Goal: Task Accomplishment & Management: Use online tool/utility

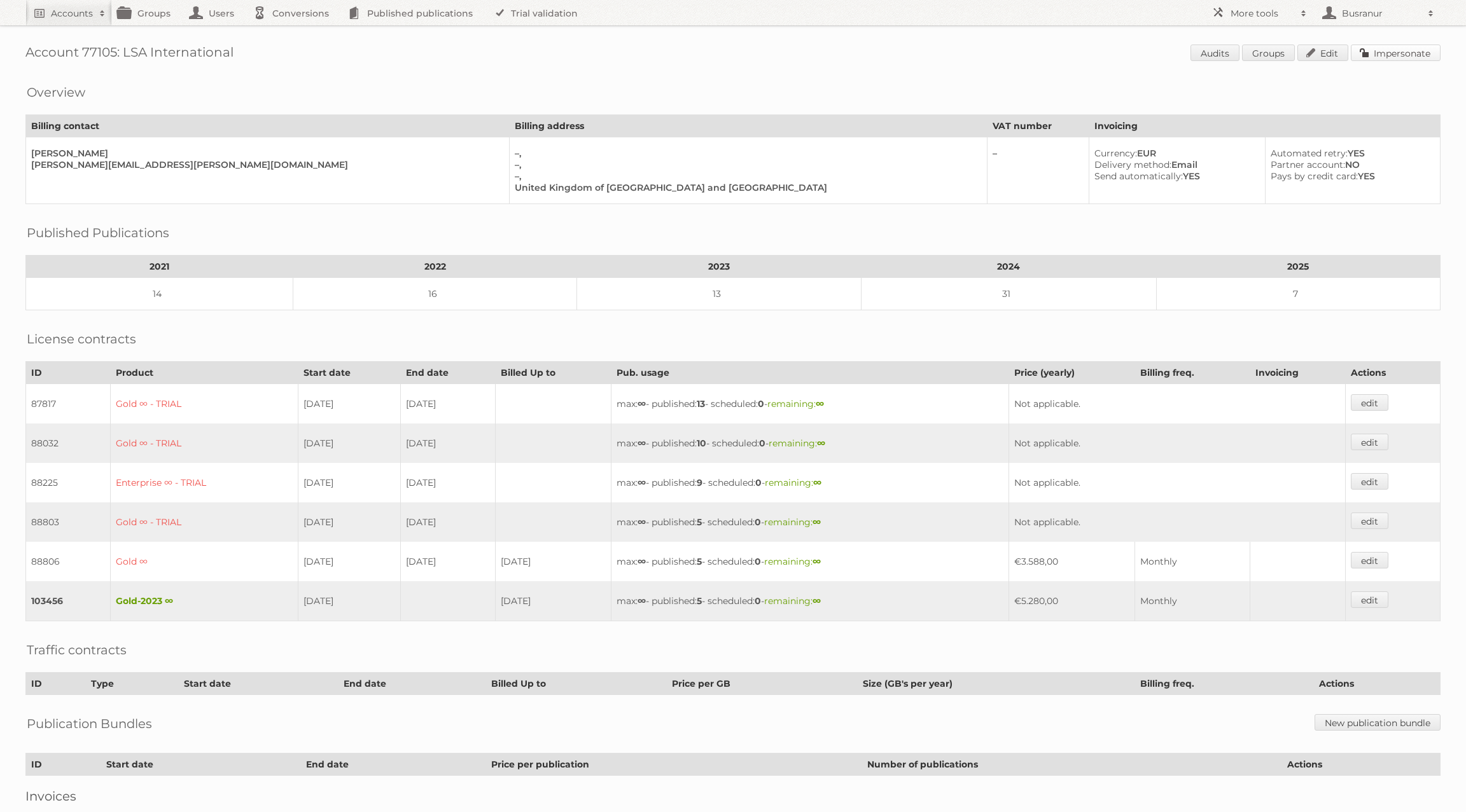
click at [1389, 58] on link "Impersonate" at bounding box center [1395, 53] width 90 height 16
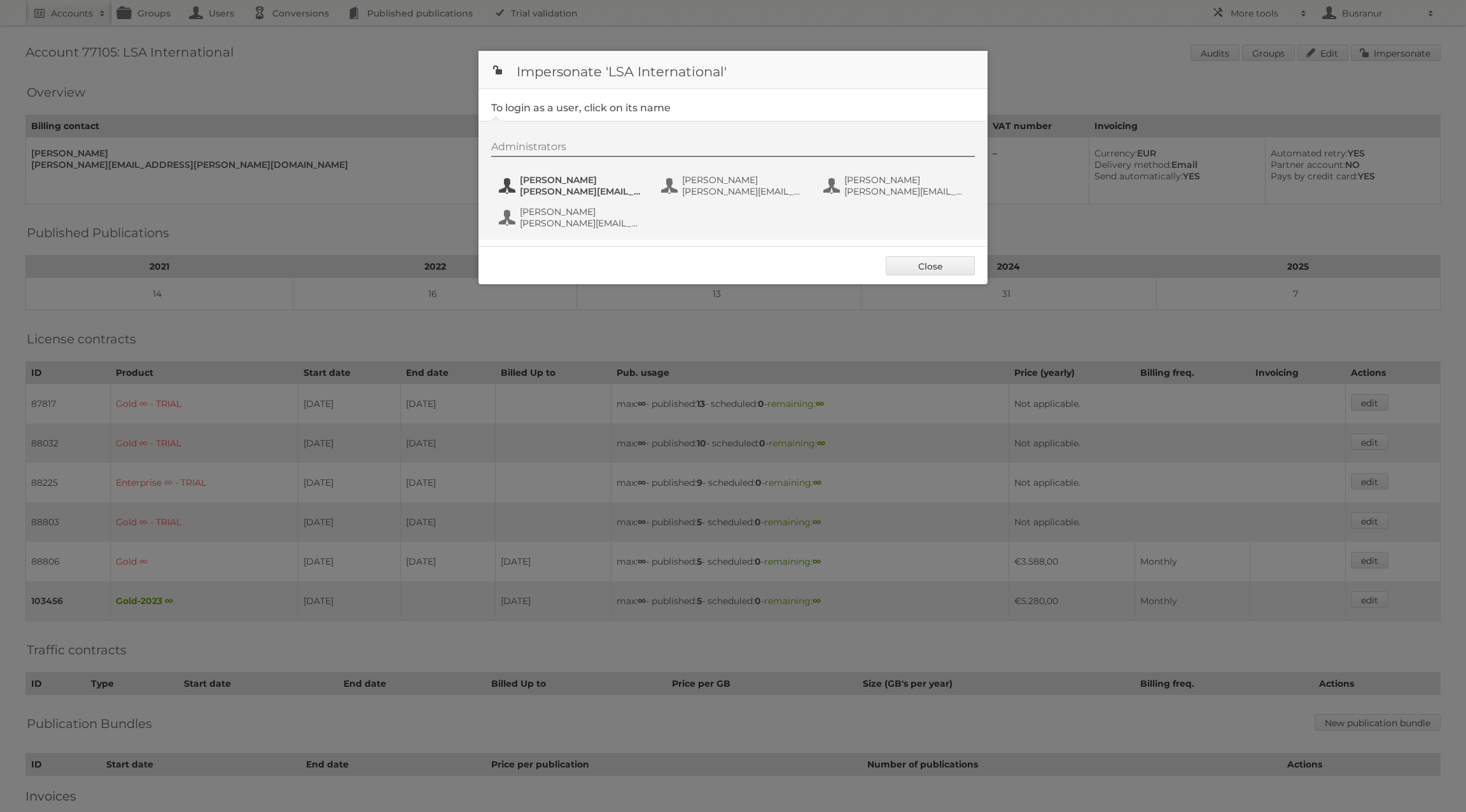
click at [574, 182] on span "[PERSON_NAME]" at bounding box center [582, 180] width 123 height 12
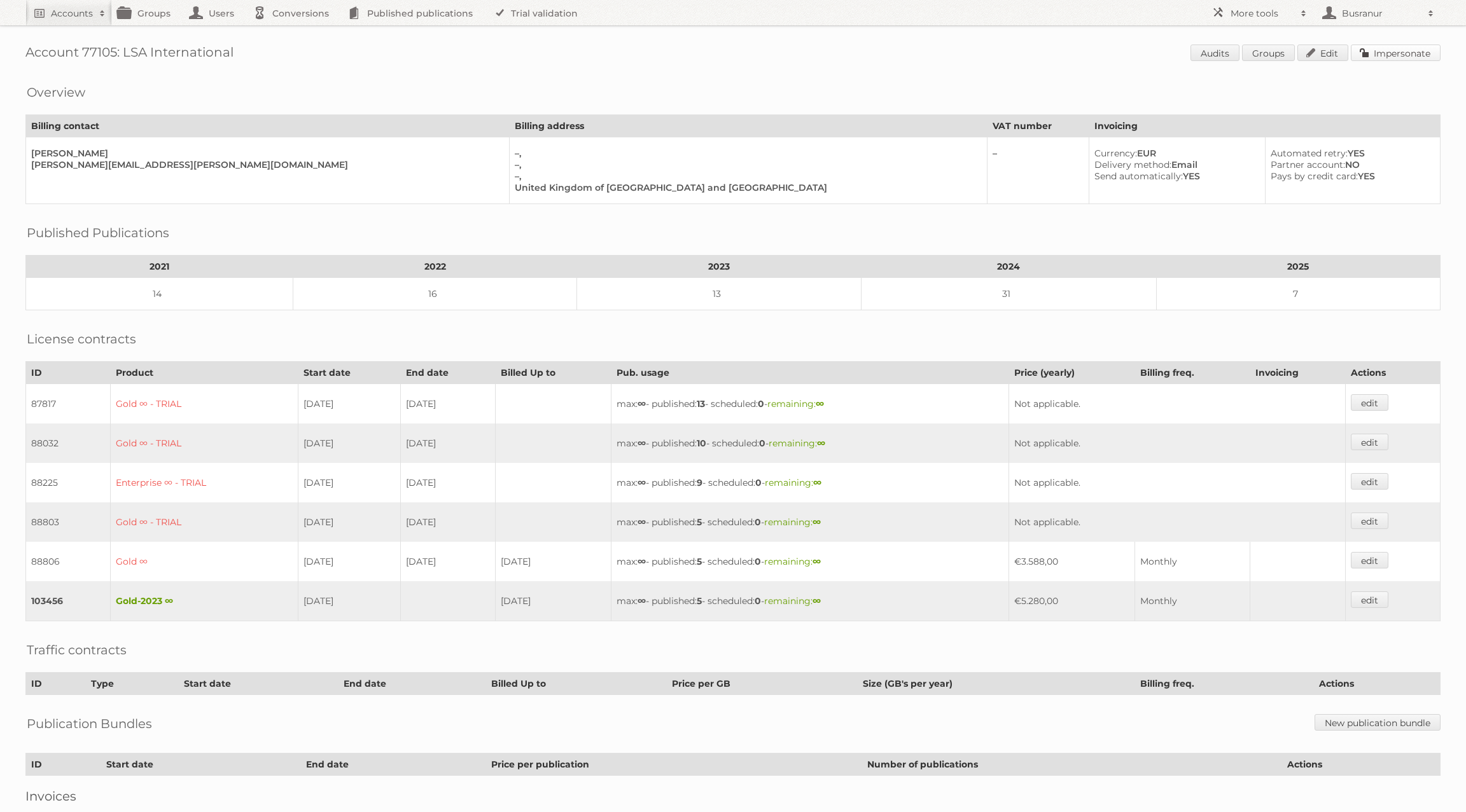
click at [1411, 57] on link "Impersonate" at bounding box center [1395, 53] width 90 height 16
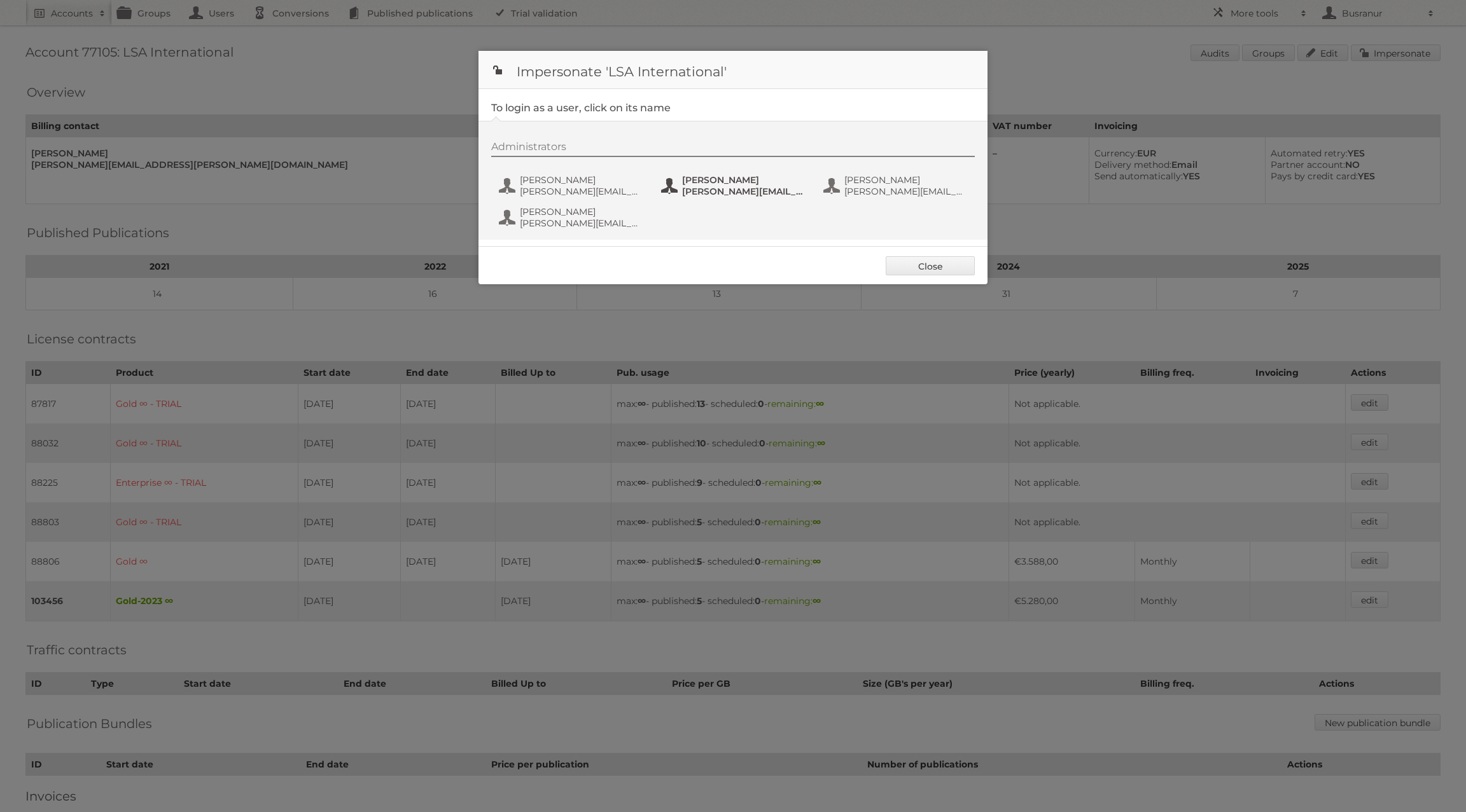
click at [719, 188] on span "[PERSON_NAME][EMAIL_ADDRESS][DOMAIN_NAME]" at bounding box center [744, 191] width 123 height 12
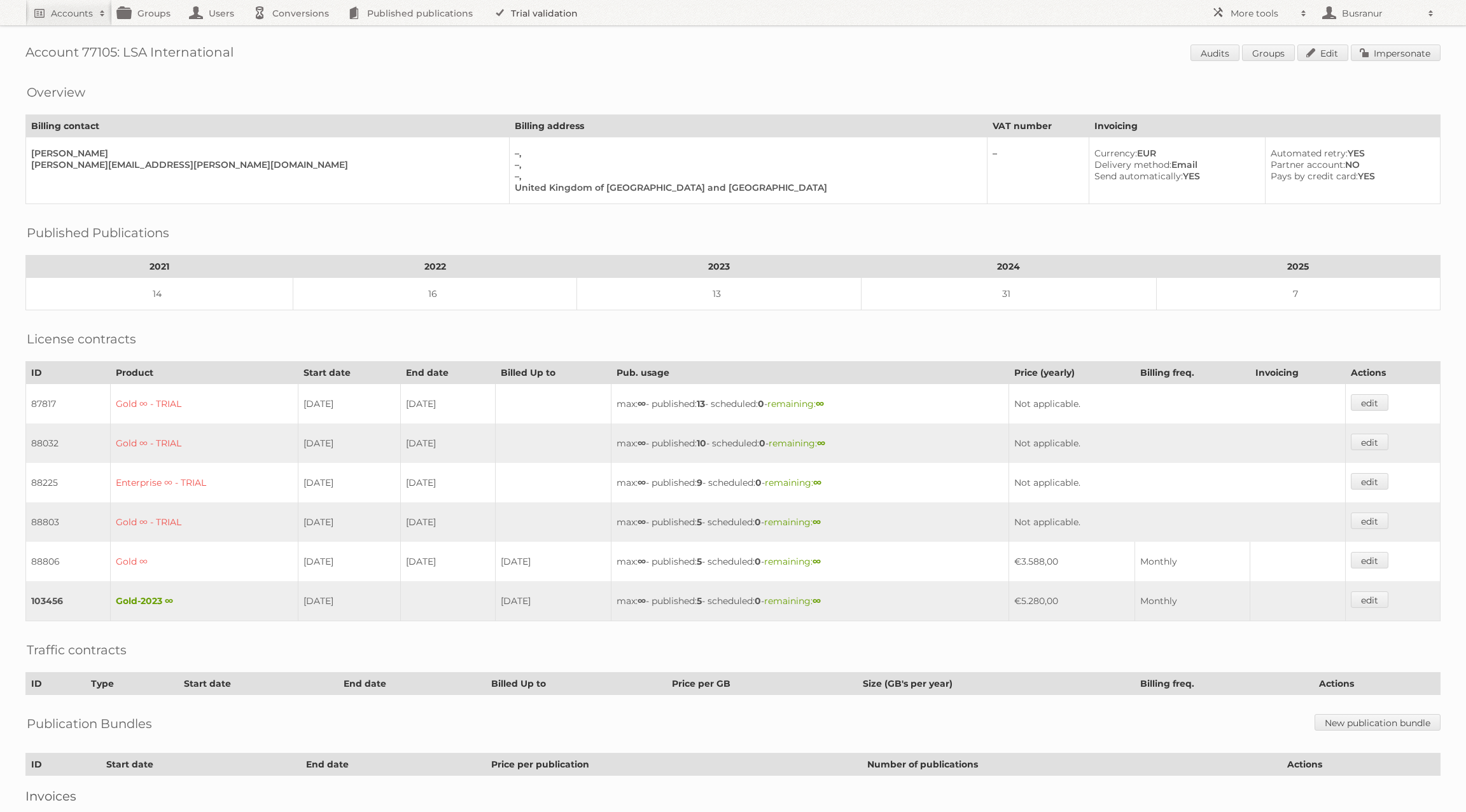
click at [553, 16] on link "Trial validation" at bounding box center [538, 13] width 105 height 26
click at [1375, 58] on link "Impersonate" at bounding box center [1395, 53] width 90 height 16
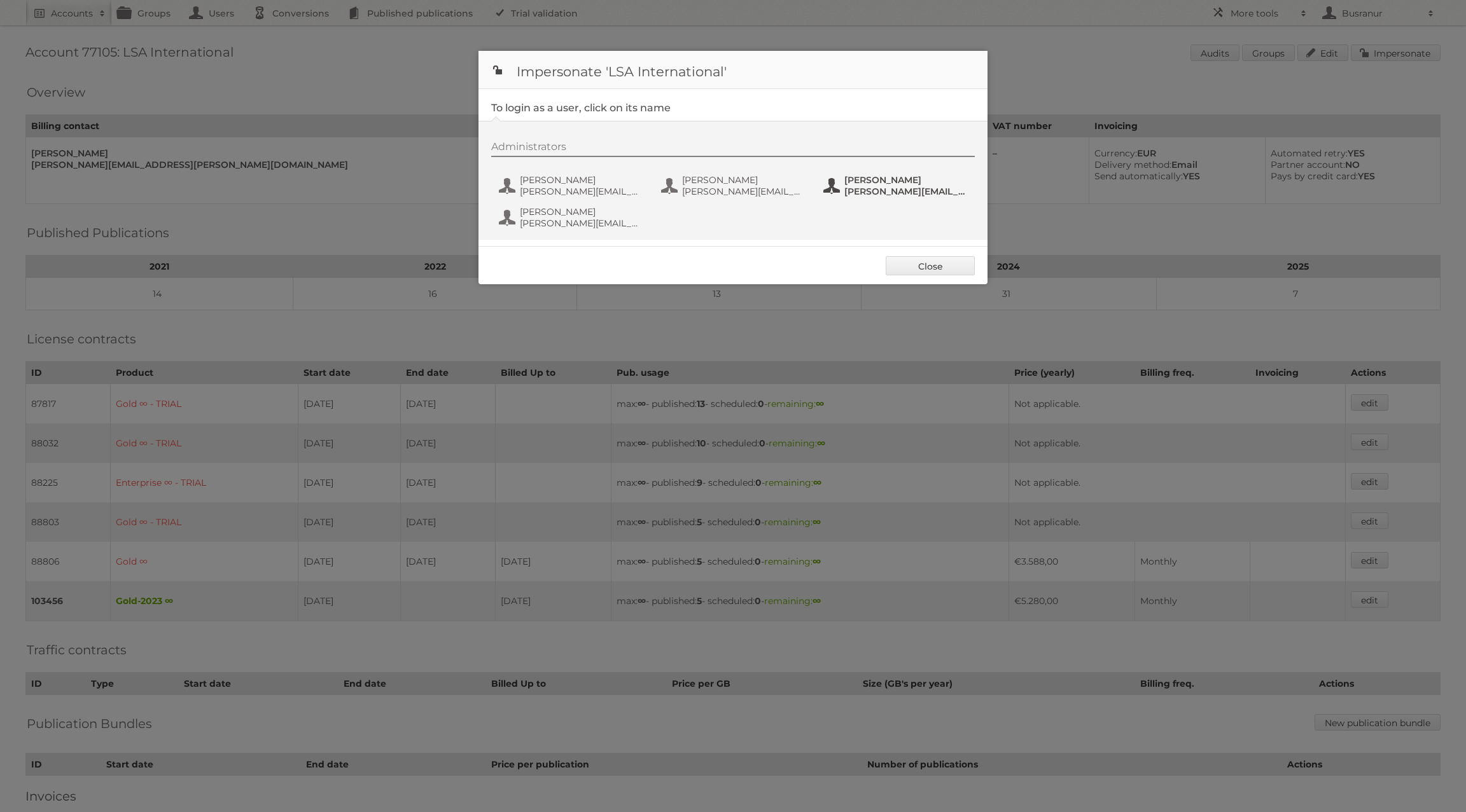
click at [908, 186] on span "[PERSON_NAME][EMAIL_ADDRESS][PERSON_NAME][DOMAIN_NAME]" at bounding box center [906, 191] width 123 height 12
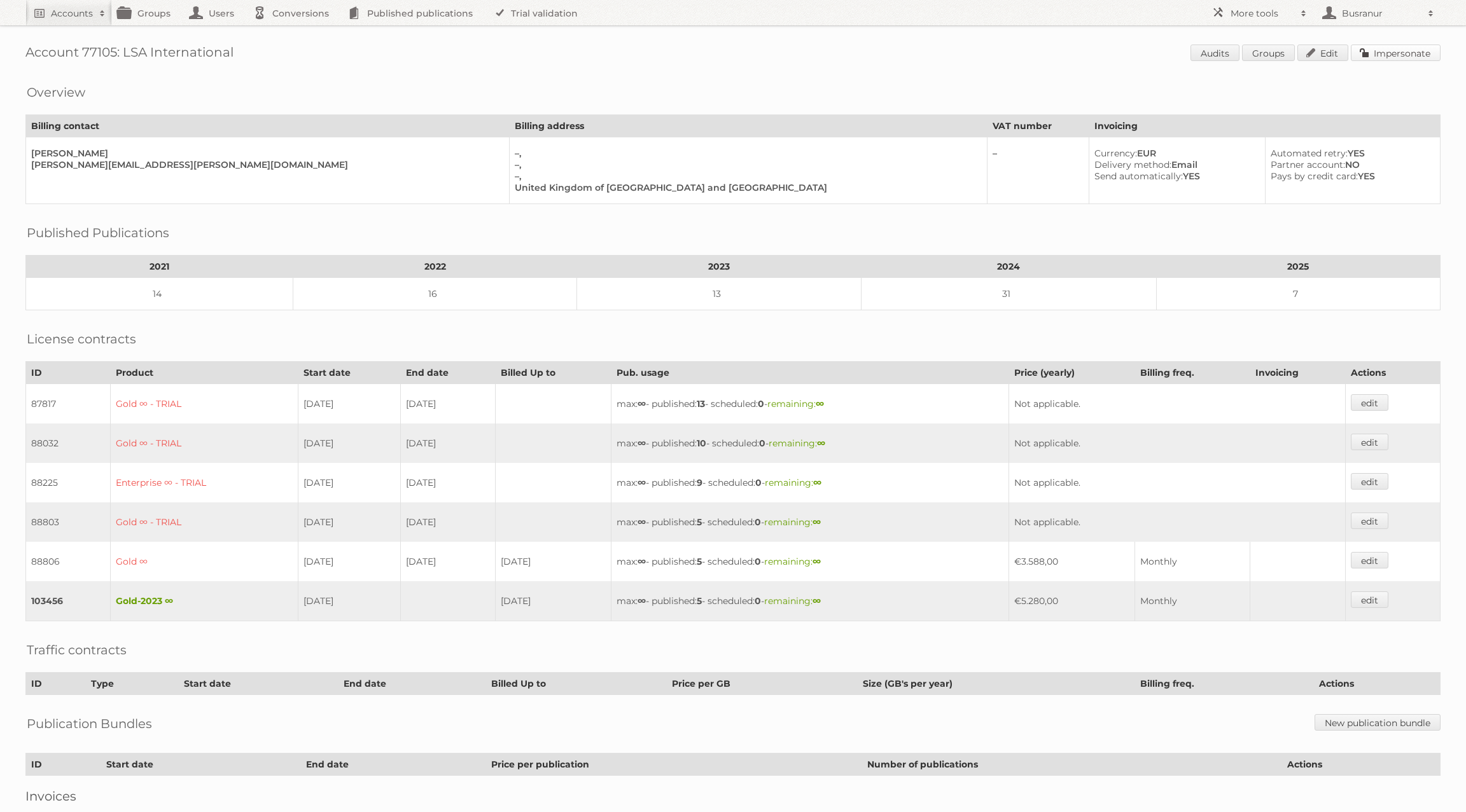
click at [1403, 52] on link "Impersonate" at bounding box center [1395, 53] width 90 height 16
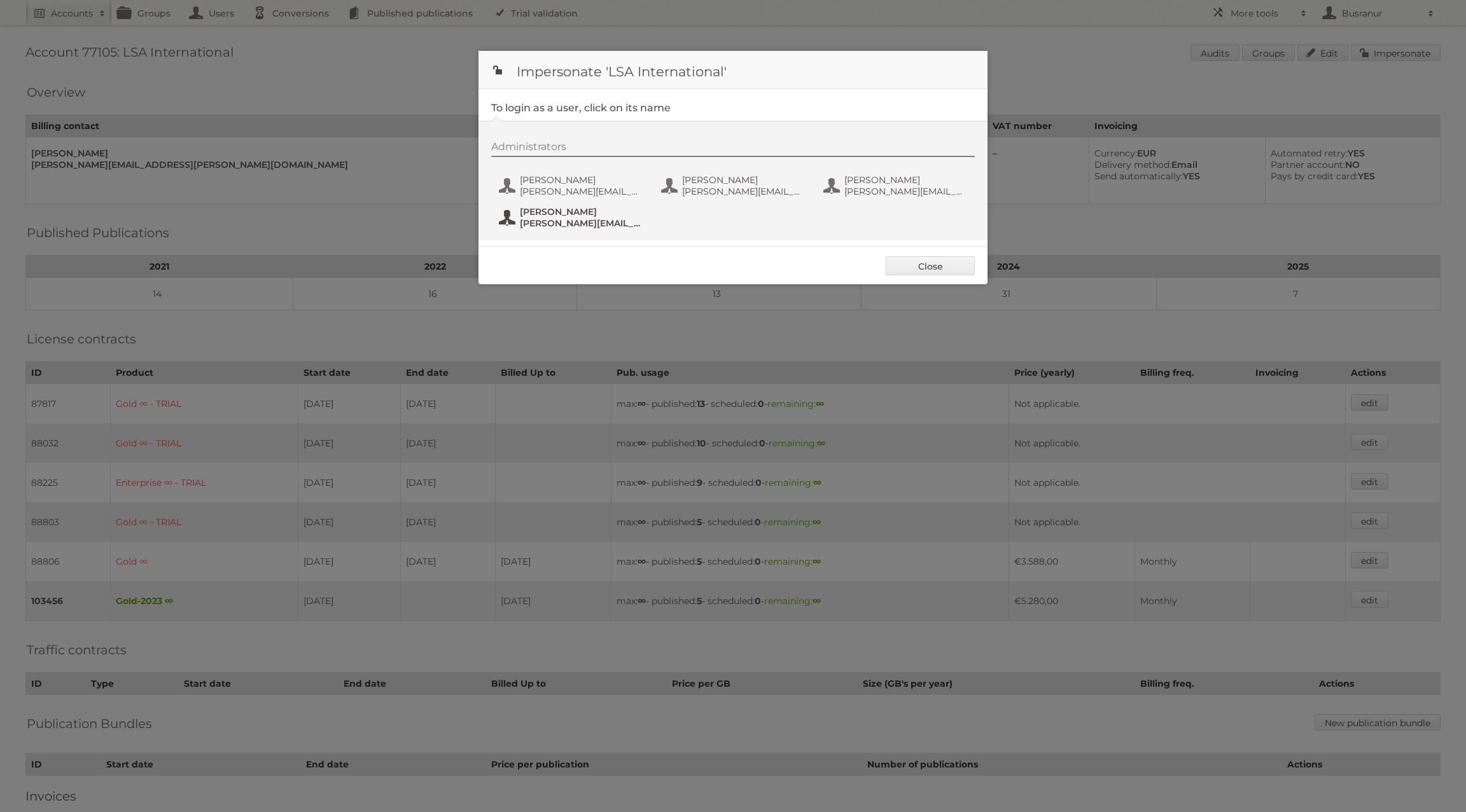
click at [558, 216] on span "[PERSON_NAME]" at bounding box center [582, 211] width 123 height 12
